Goal: Transaction & Acquisition: Download file/media

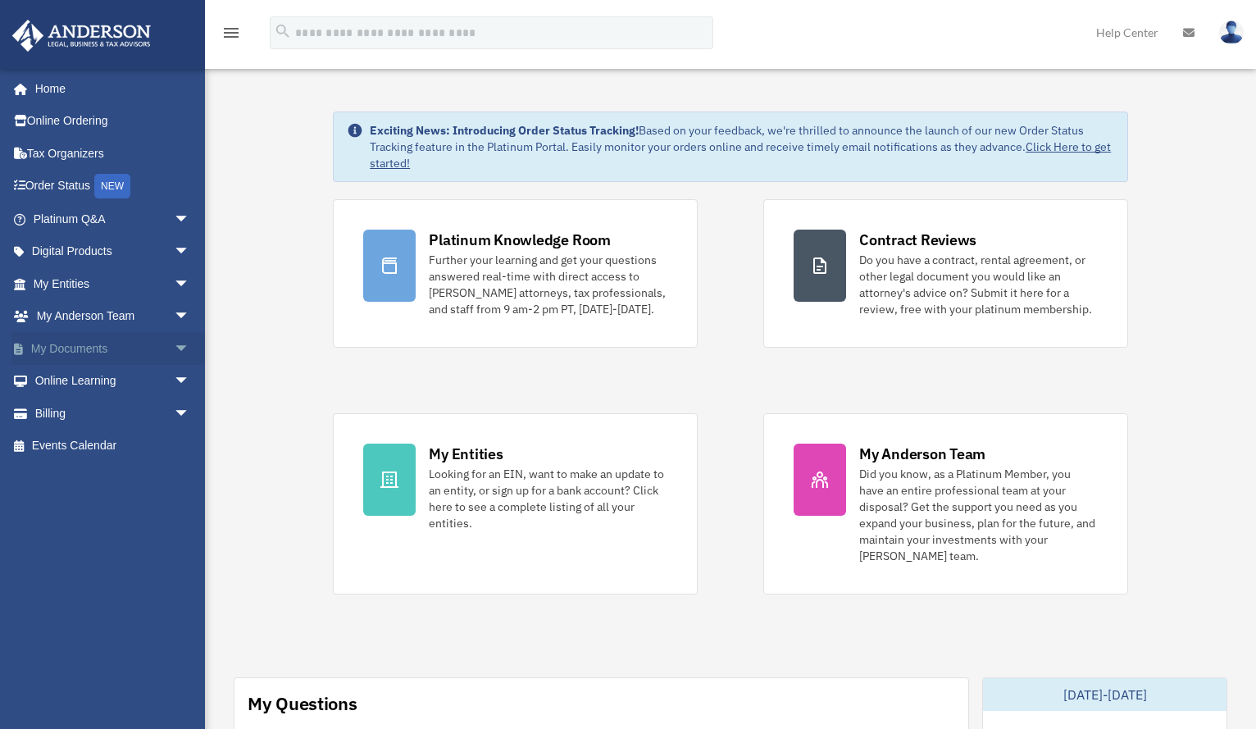
click at [45, 344] on link "My Documents arrow_drop_down" at bounding box center [112, 348] width 203 height 33
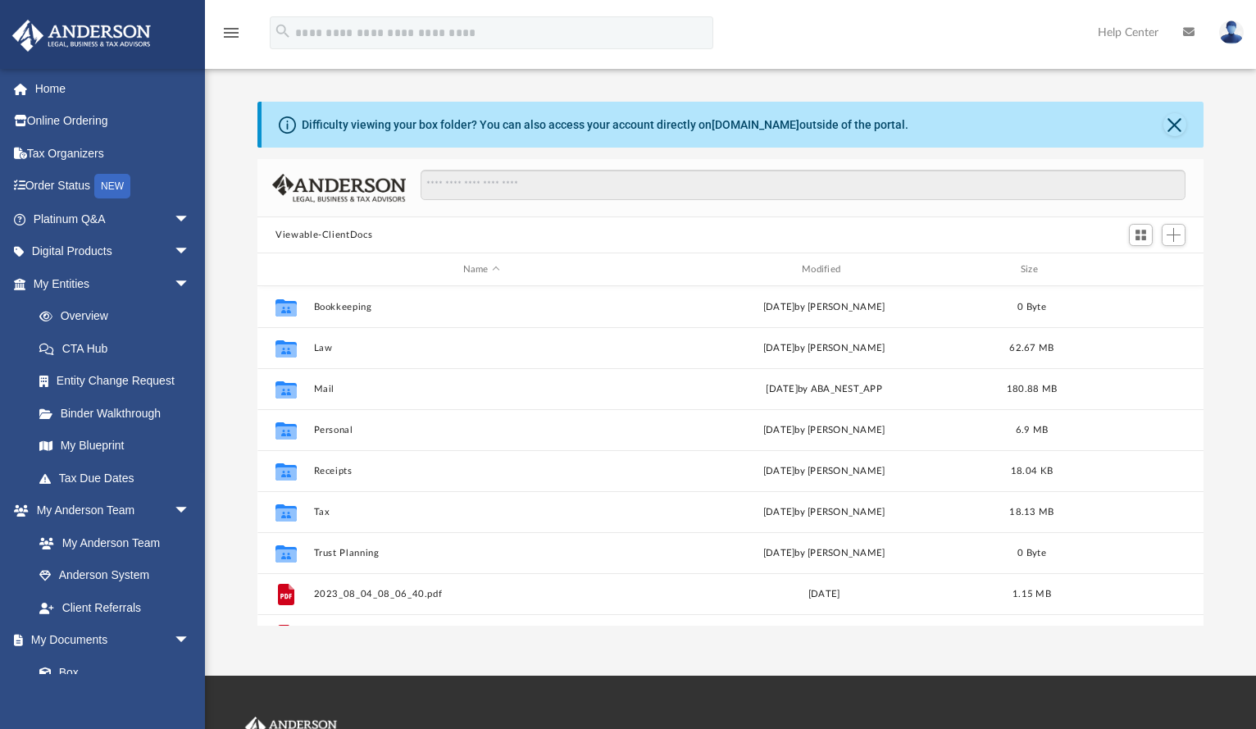
scroll to position [362, 936]
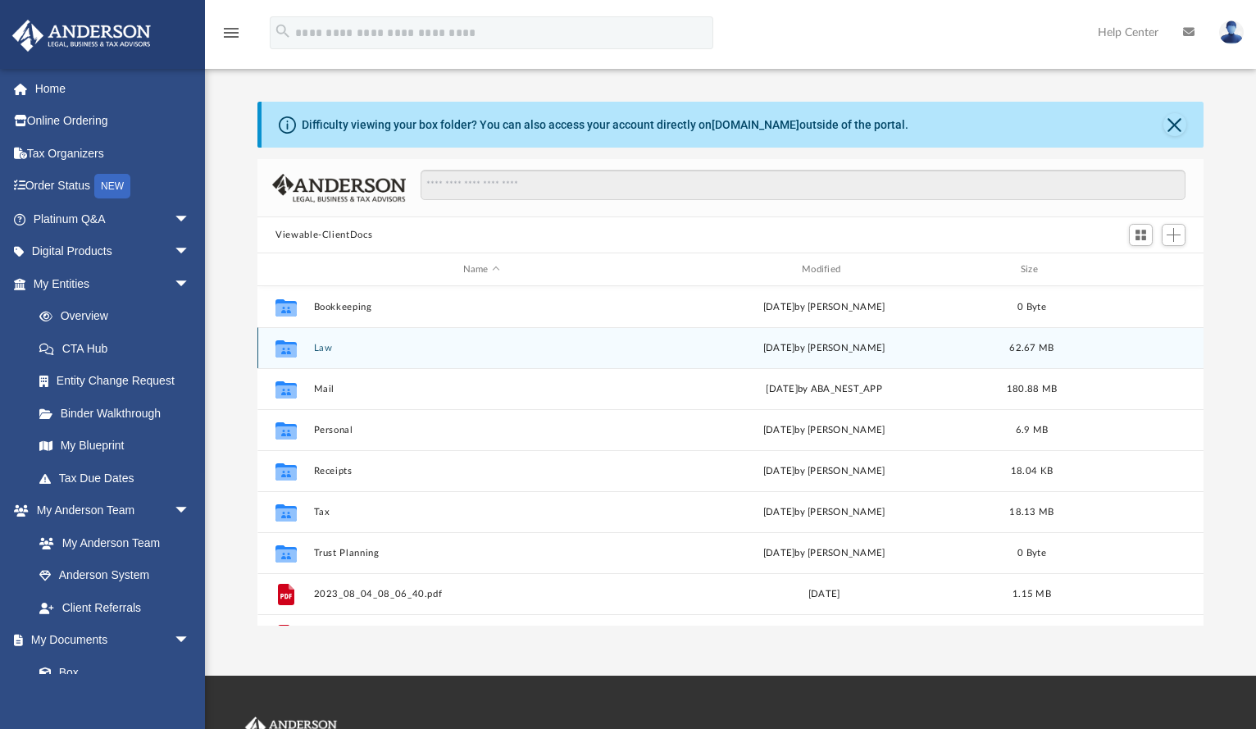
click at [328, 361] on div "Collaborated Folder Law yesterday by Laura Hundley 62.67 MB" at bounding box center [730, 347] width 946 height 41
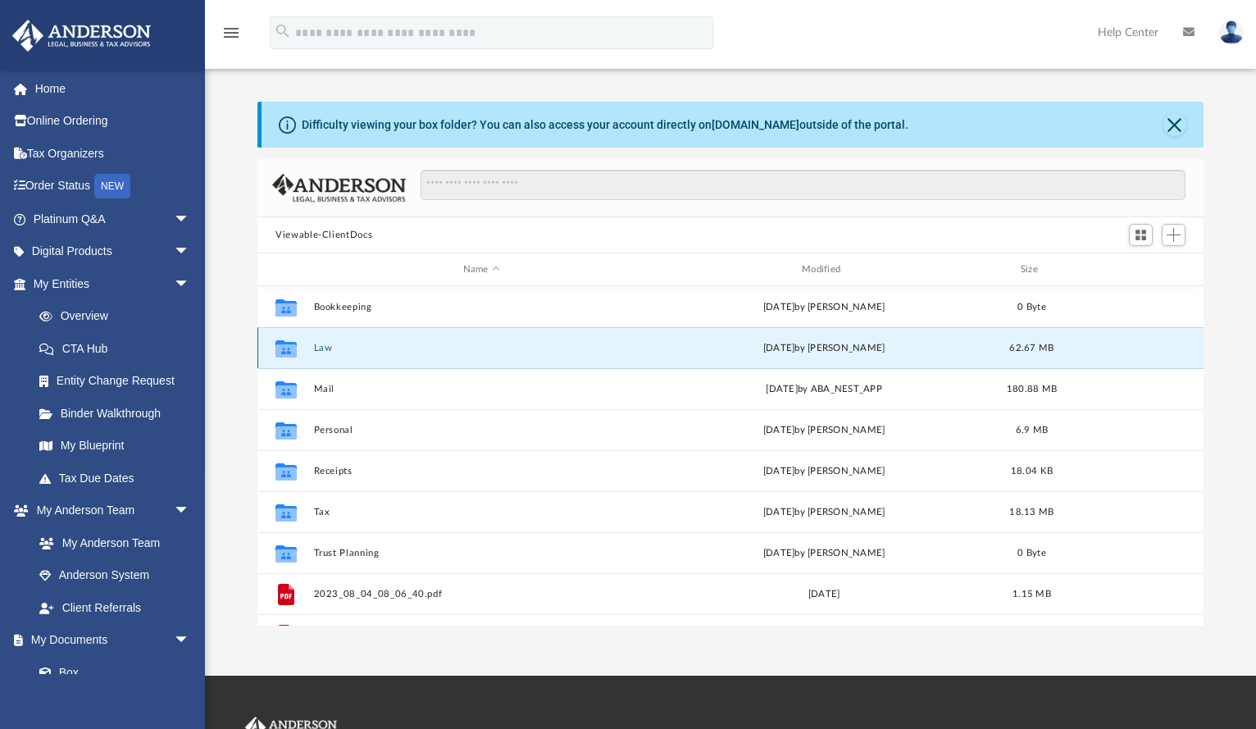
click at [321, 344] on button "Law" at bounding box center [481, 348] width 335 height 11
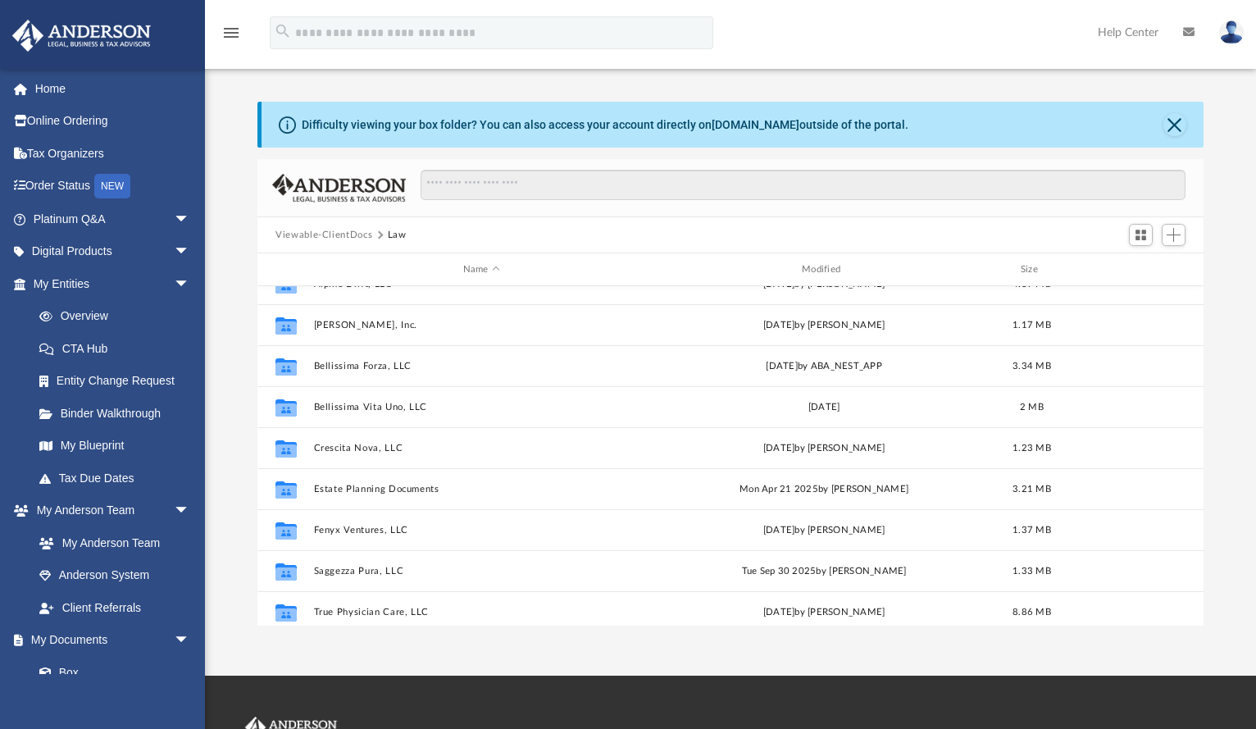
scroll to position [152, 0]
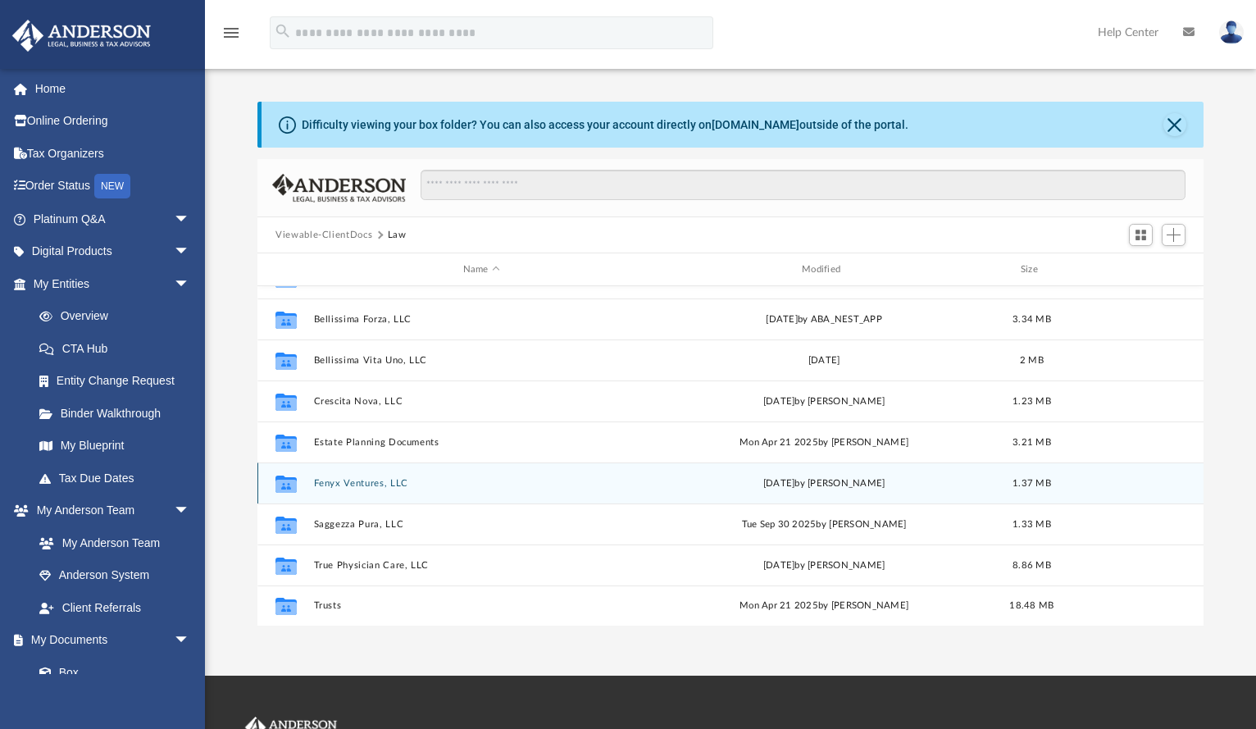
click at [351, 479] on button "Fenyx Ventures, LLC" at bounding box center [481, 483] width 335 height 11
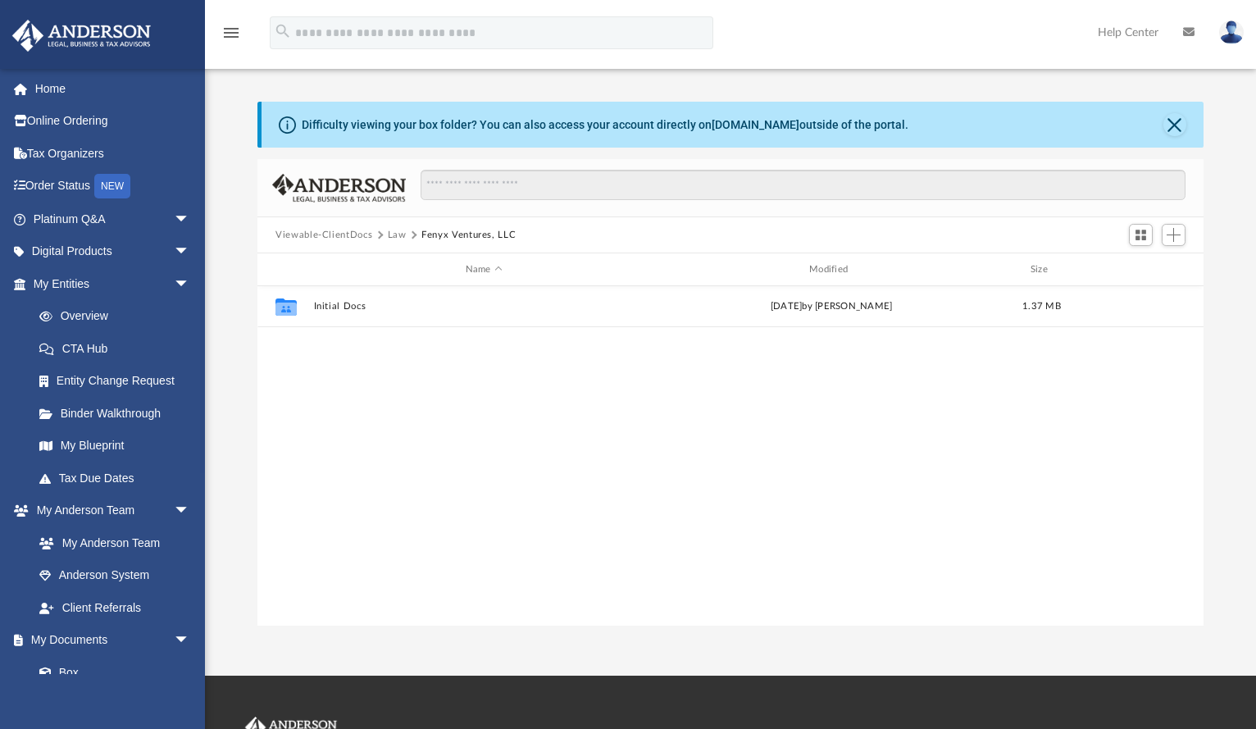
scroll to position [0, 0]
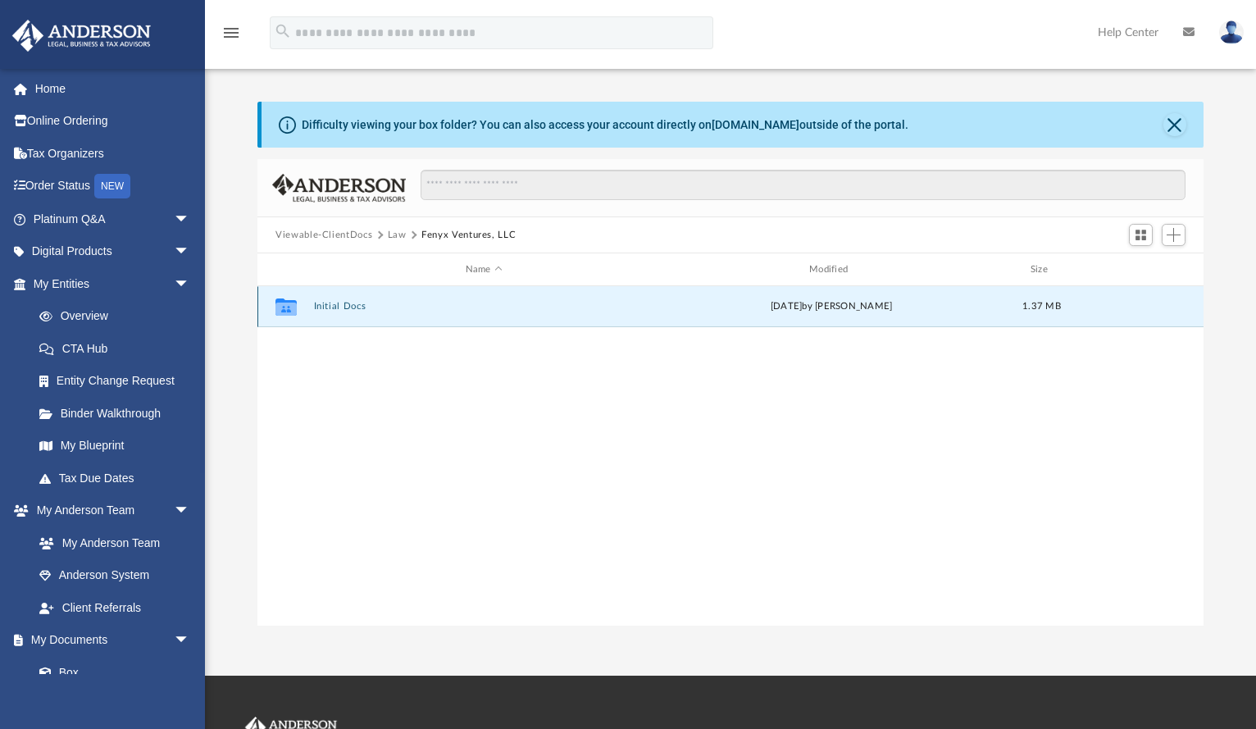
click at [320, 306] on button "Initial Docs" at bounding box center [484, 306] width 340 height 11
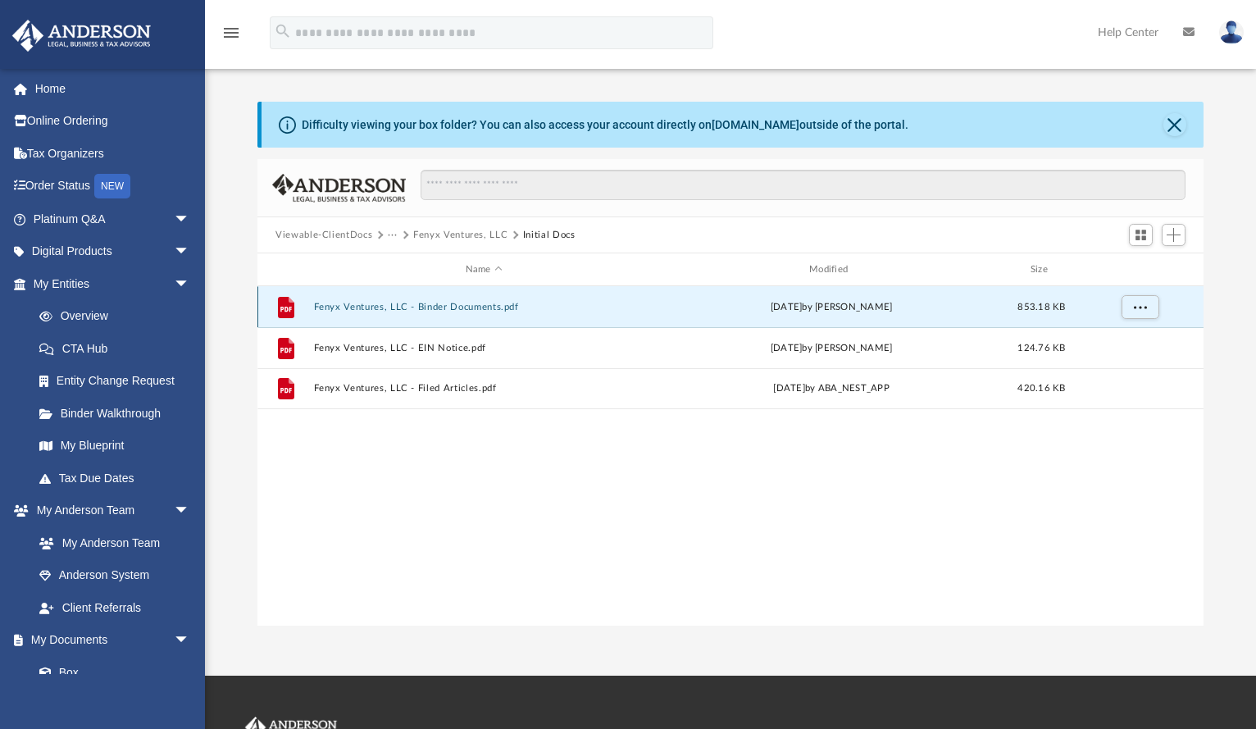
click at [393, 308] on button "Fenyx Ventures, LLC - Binder Documents.pdf" at bounding box center [484, 307] width 340 height 11
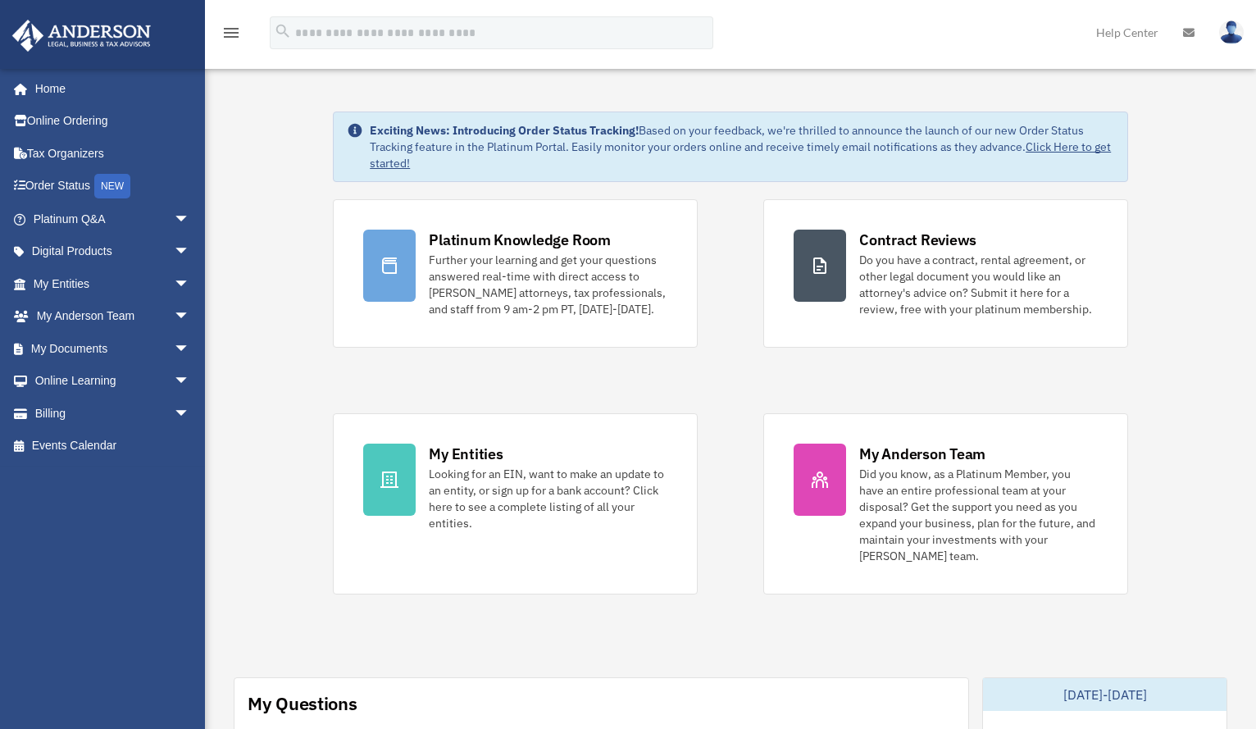
click at [60, 350] on link "My Documents arrow_drop_down" at bounding box center [112, 348] width 203 height 33
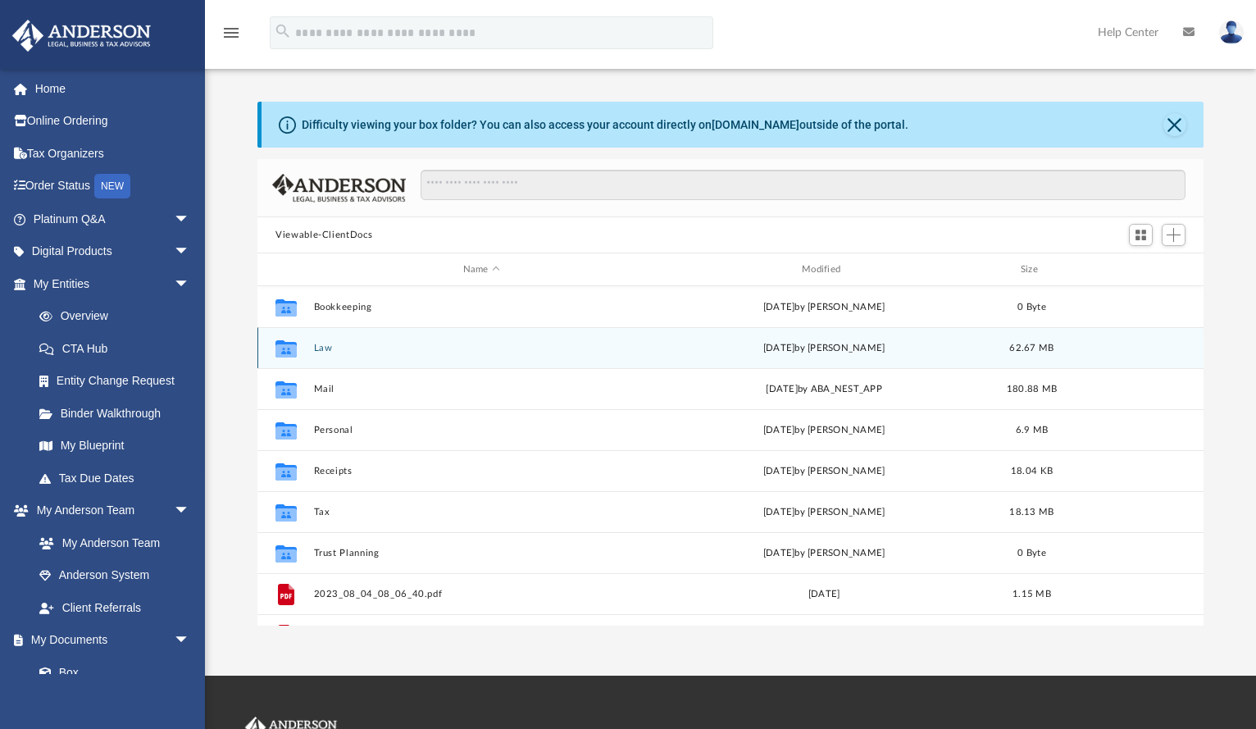
scroll to position [362, 936]
click at [308, 347] on div "Collaborated Folder Law yesterday by Laura Hundley 62.67 MB" at bounding box center [730, 347] width 946 height 41
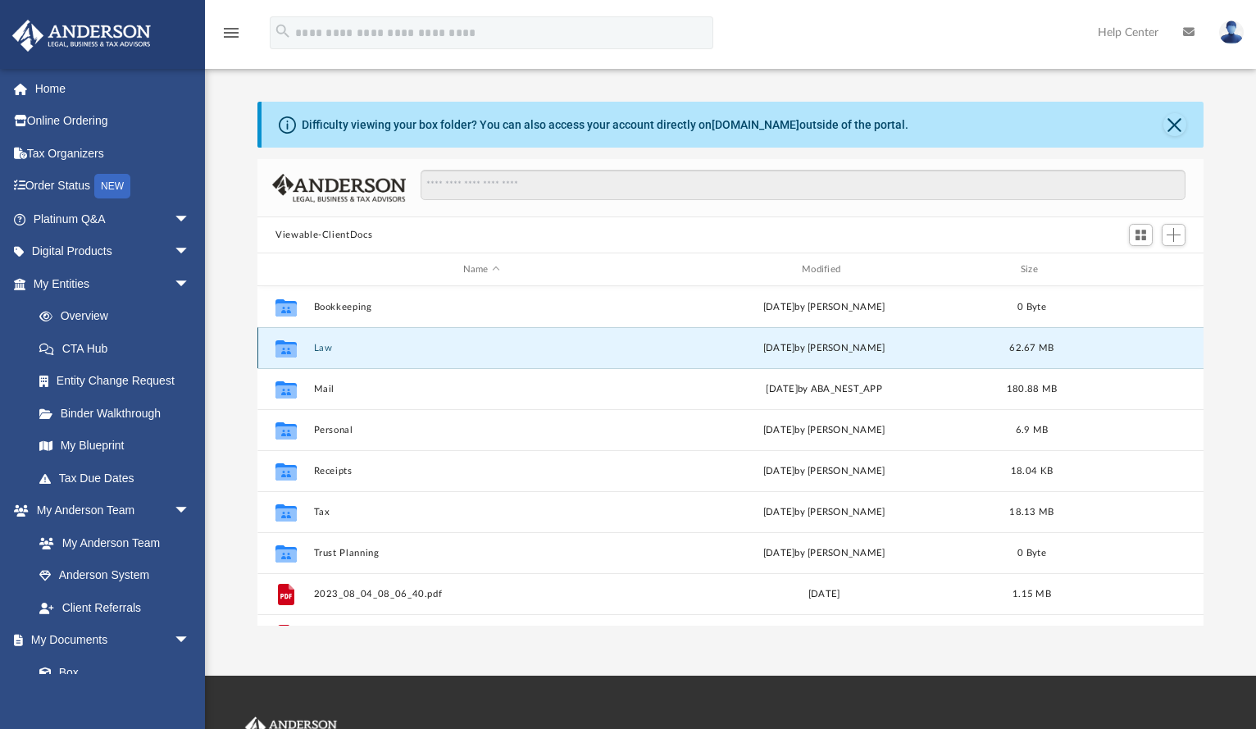
click at [318, 347] on button "Law" at bounding box center [481, 348] width 335 height 11
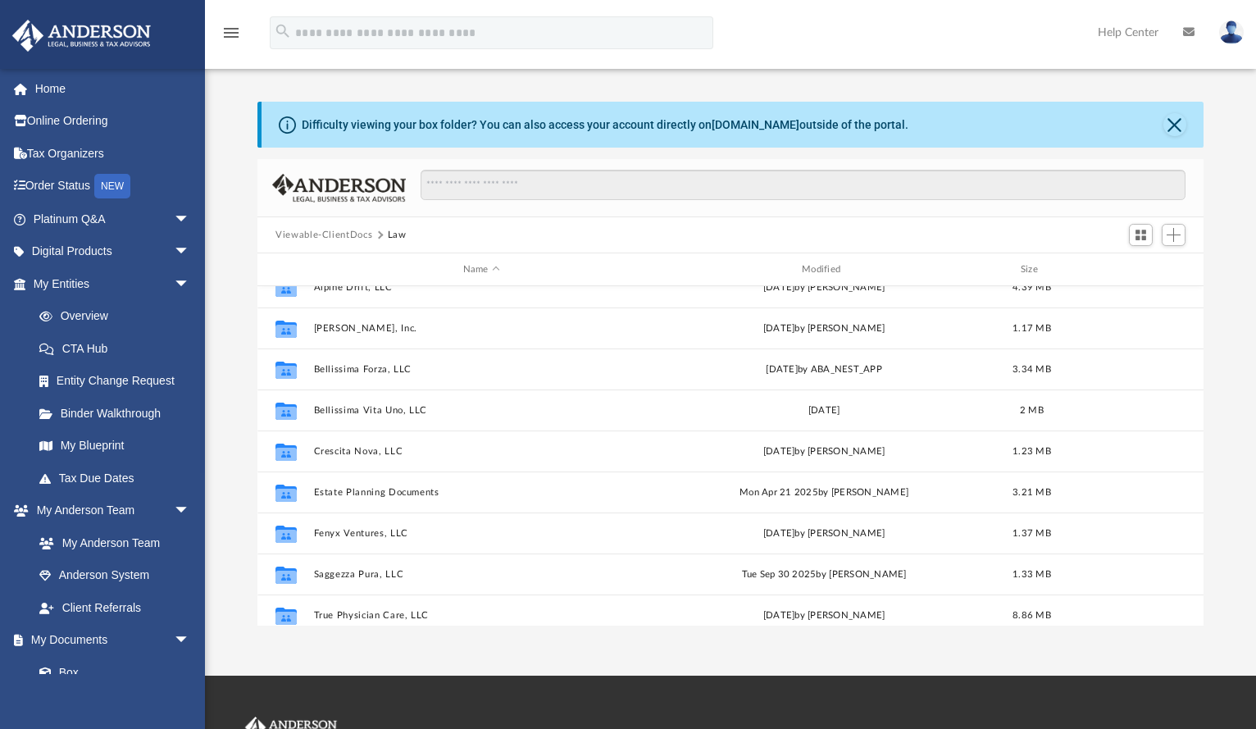
scroll to position [152, 0]
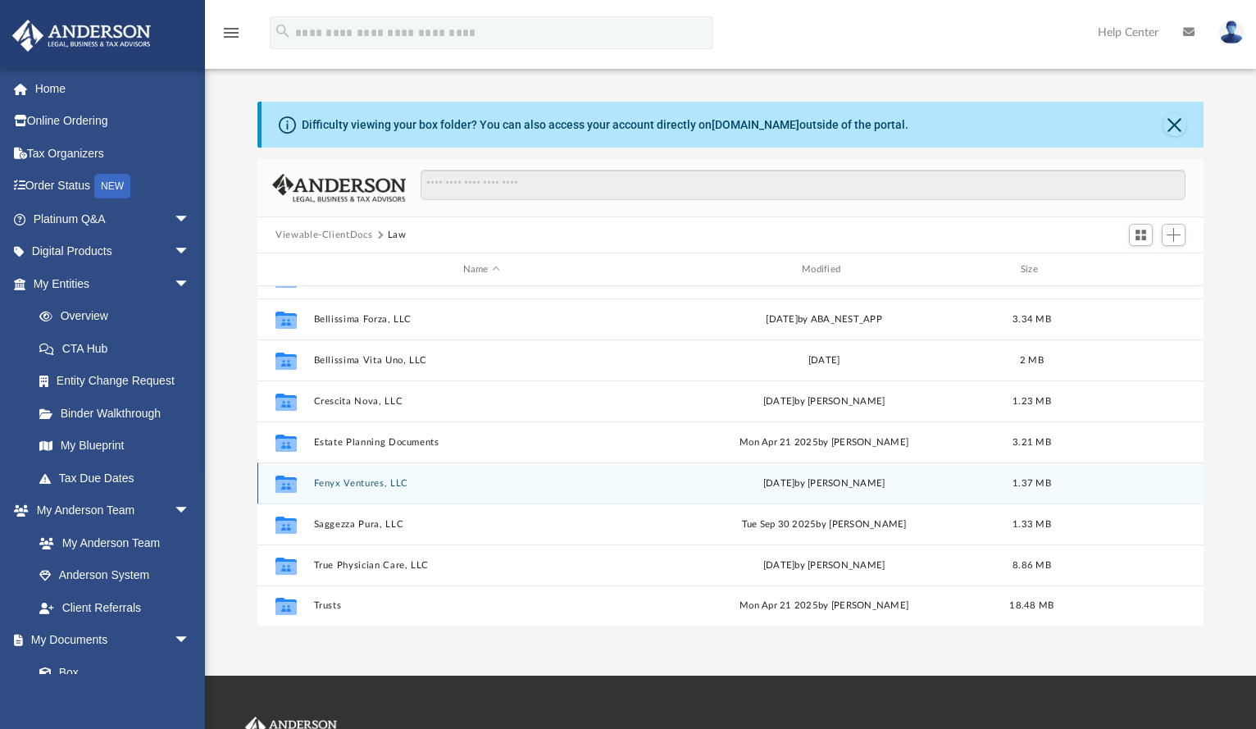
click at [1023, 484] on span "1.37 MB" at bounding box center [1031, 483] width 39 height 9
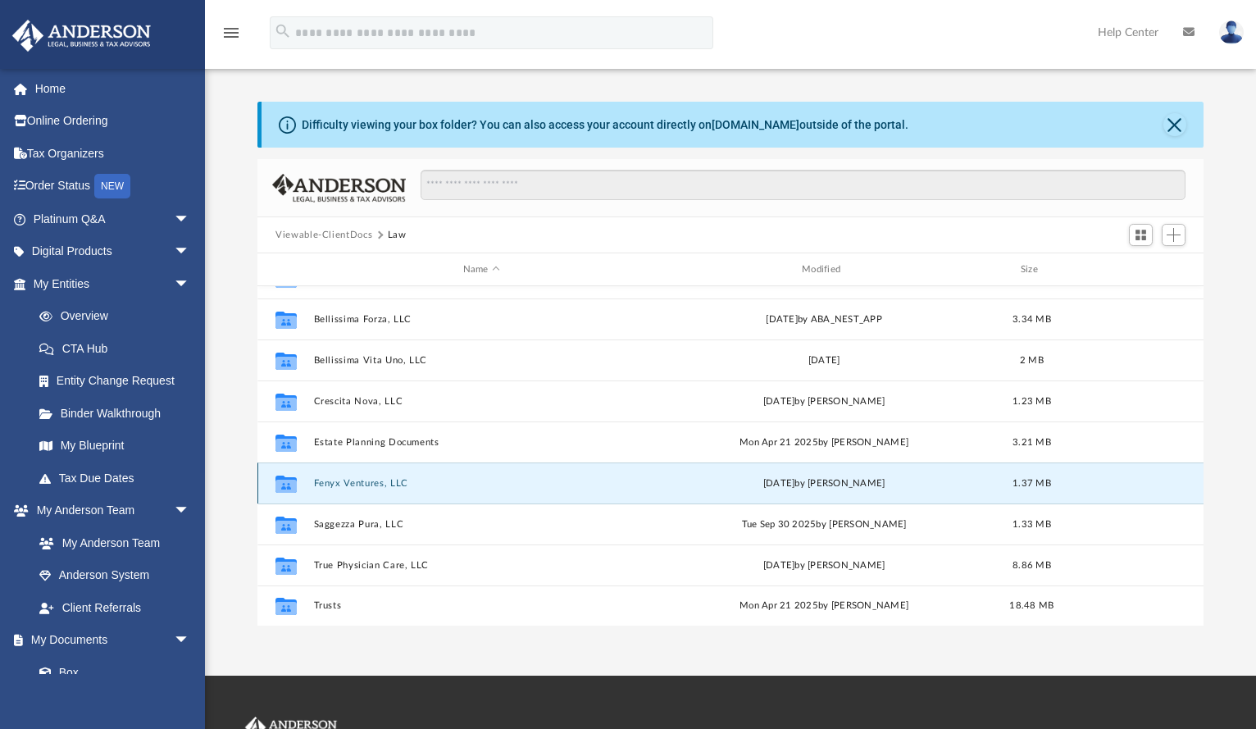
click at [341, 485] on button "Fenyx Ventures, LLC" at bounding box center [481, 483] width 335 height 11
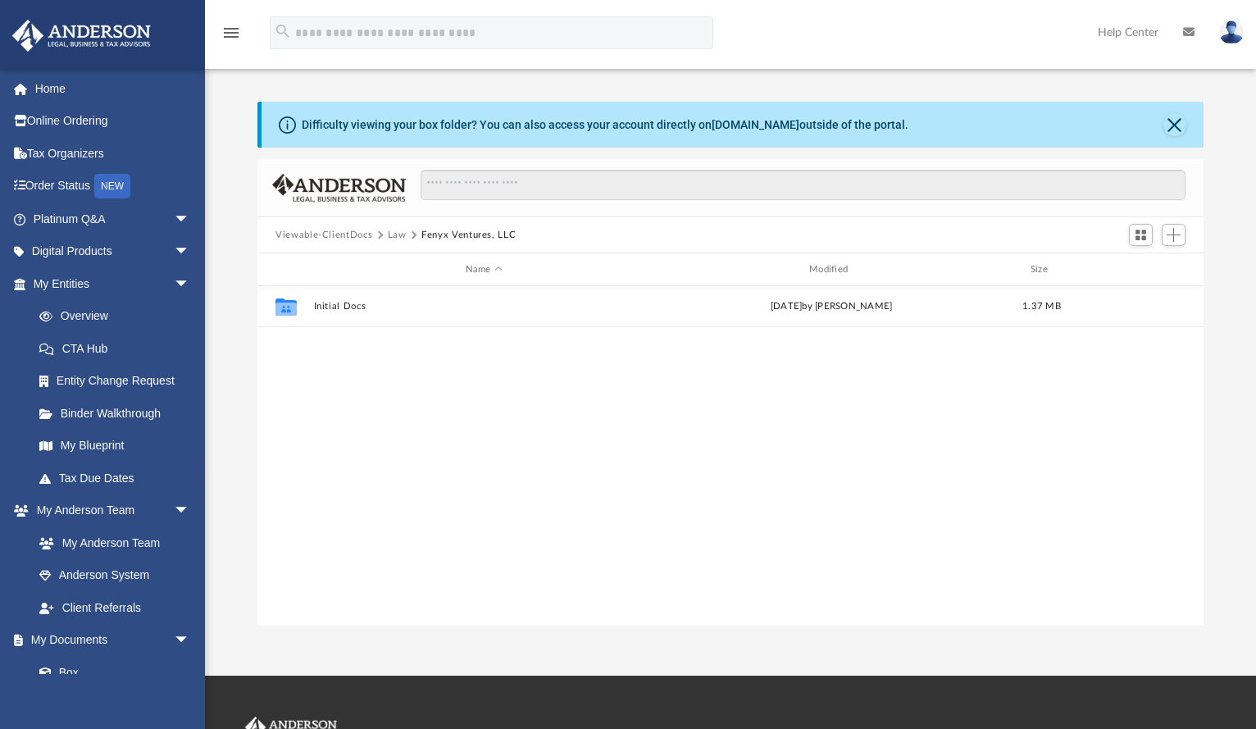
scroll to position [0, 0]
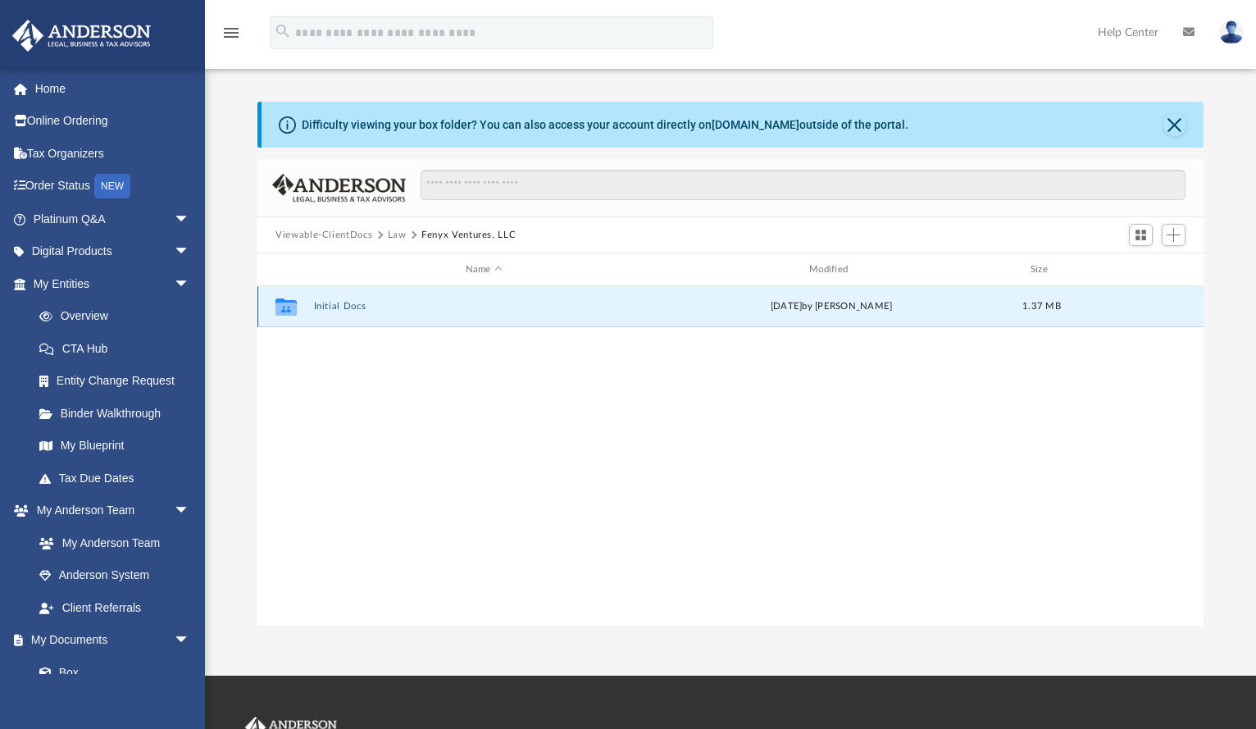
click at [320, 308] on button "Initial Docs" at bounding box center [484, 306] width 340 height 11
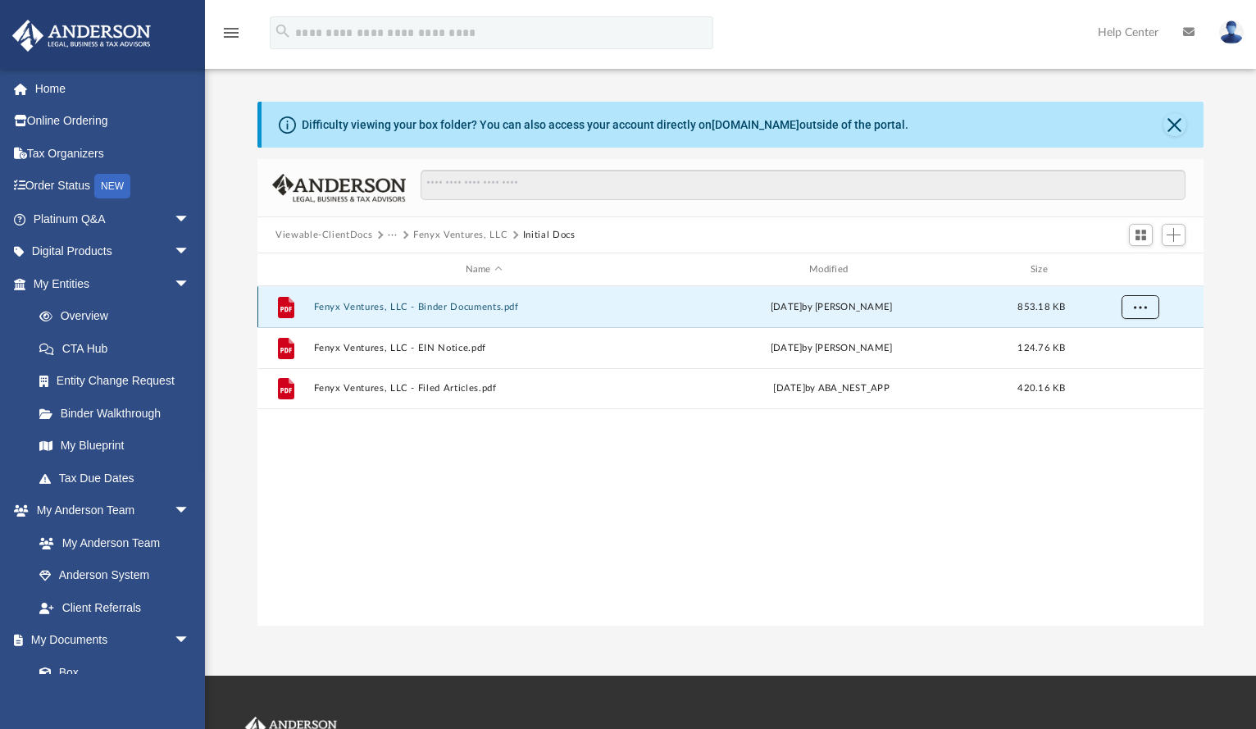
click at [1131, 302] on button "More options" at bounding box center [1140, 307] width 38 height 25
click at [1119, 371] on li "Download" at bounding box center [1126, 365] width 48 height 17
click at [1131, 304] on button "More options" at bounding box center [1140, 307] width 38 height 25
click at [1112, 359] on li "Download" at bounding box center [1126, 365] width 48 height 17
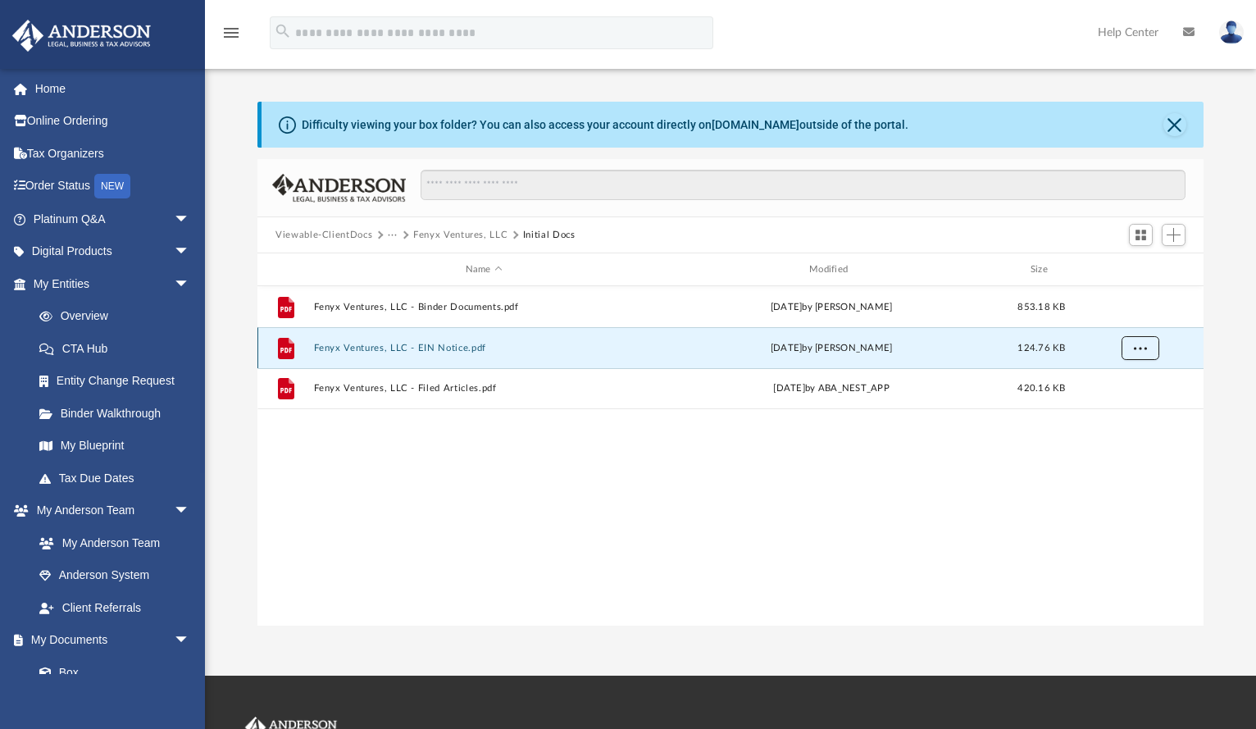
click at [1143, 338] on button "More options" at bounding box center [1140, 348] width 38 height 25
click at [1116, 410] on li "Download" at bounding box center [1126, 406] width 48 height 17
click at [1146, 353] on button "More options" at bounding box center [1140, 348] width 38 height 25
click at [1115, 403] on li "Download" at bounding box center [1126, 406] width 48 height 17
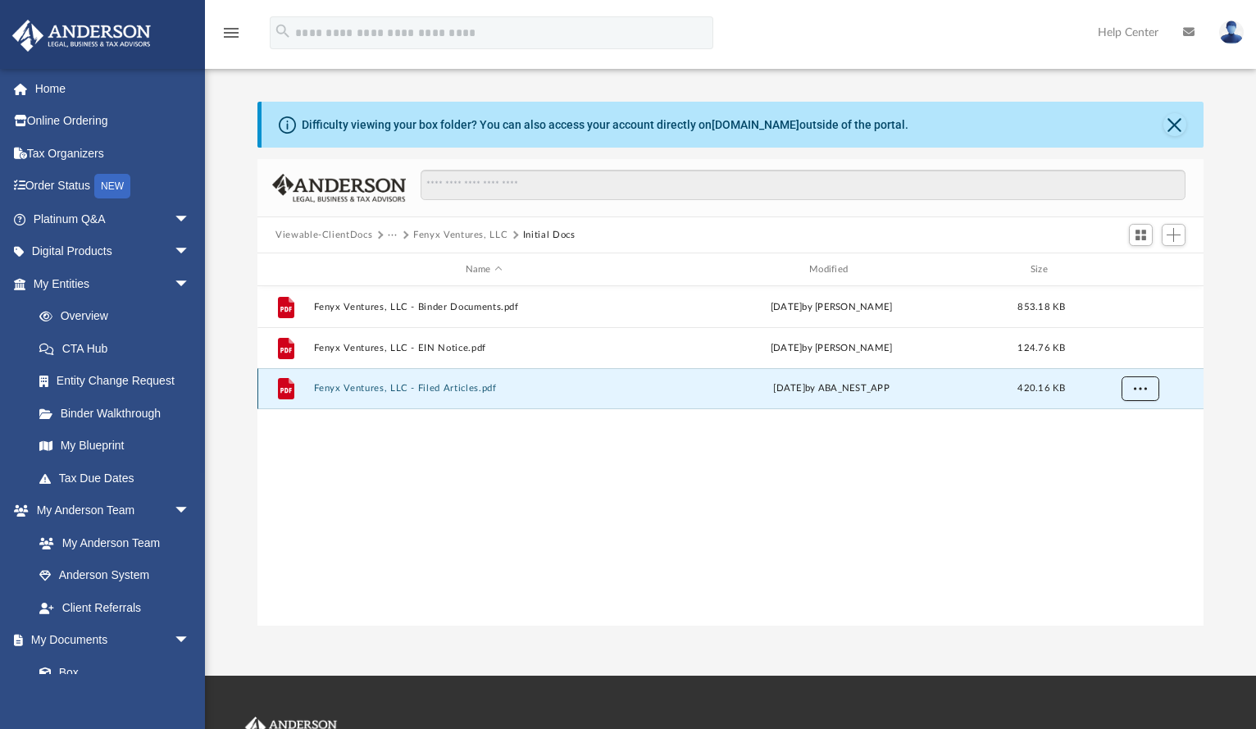
click at [1138, 388] on span "More options" at bounding box center [1139, 388] width 13 height 9
click at [1124, 447] on li "Download" at bounding box center [1126, 446] width 48 height 17
click at [893, 547] on div "File Fenyx Ventures, LLC - Binder Documents.pdf Tue Sep 2 2025 by Heather Reyno…" at bounding box center [730, 455] width 946 height 339
click at [727, 506] on div "File Fenyx Ventures, LLC - Binder Documents.pdf Tue Sep 2 2025 by Heather Reyno…" at bounding box center [730, 455] width 946 height 339
